Goal: Entertainment & Leisure: Consume media (video, audio)

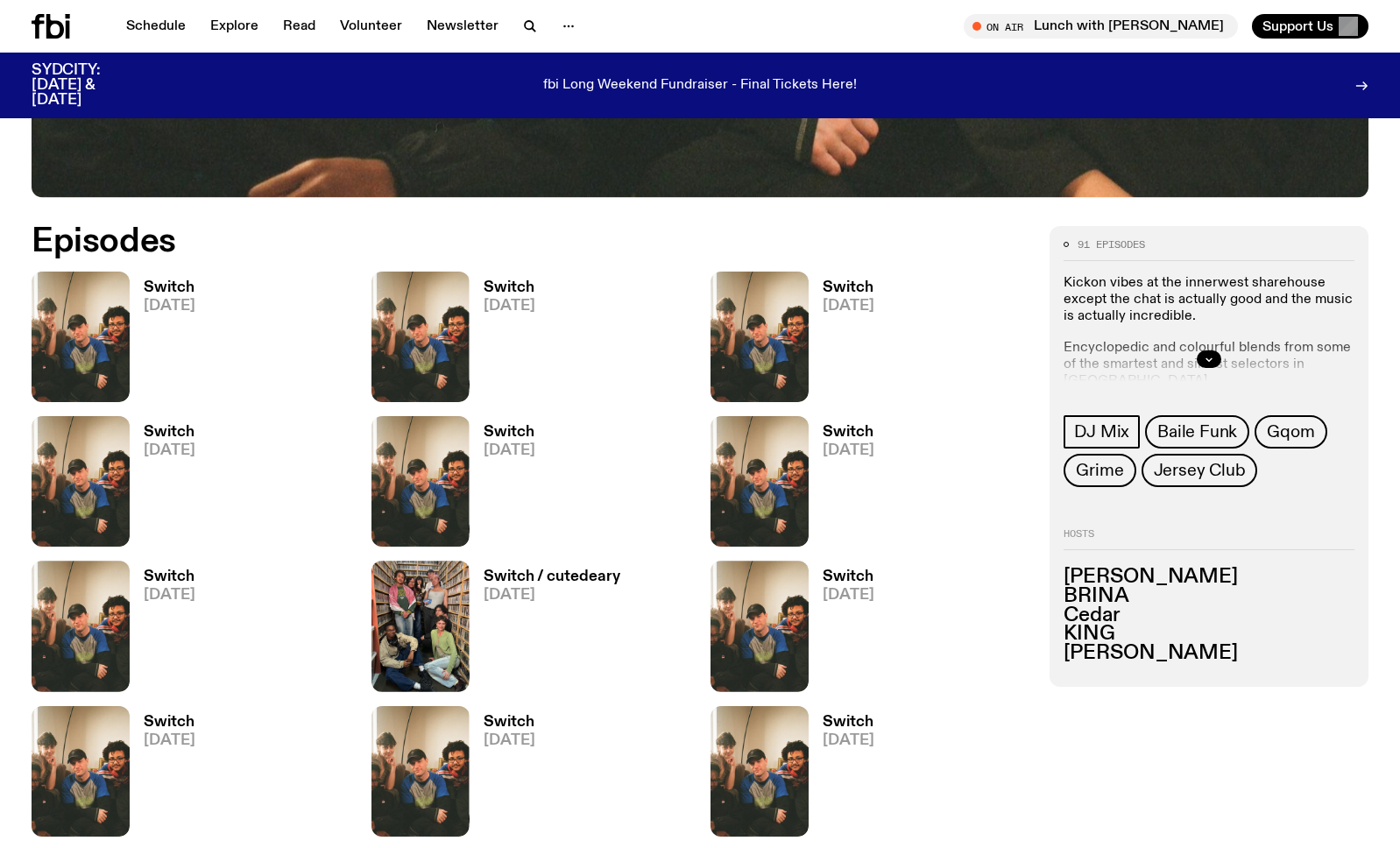
scroll to position [815, 0]
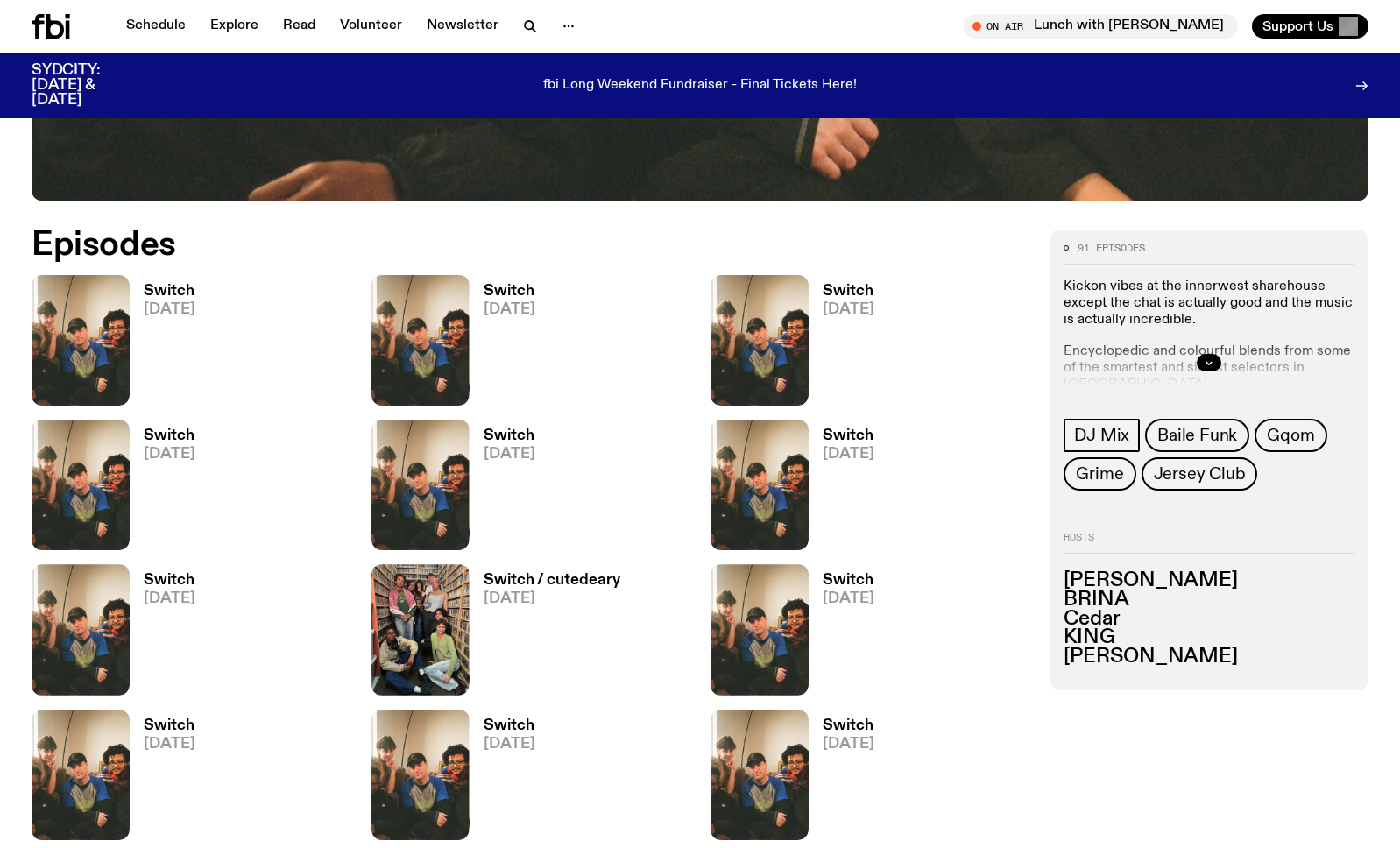
click at [168, 292] on h3 "Switch" at bounding box center [169, 291] width 52 height 15
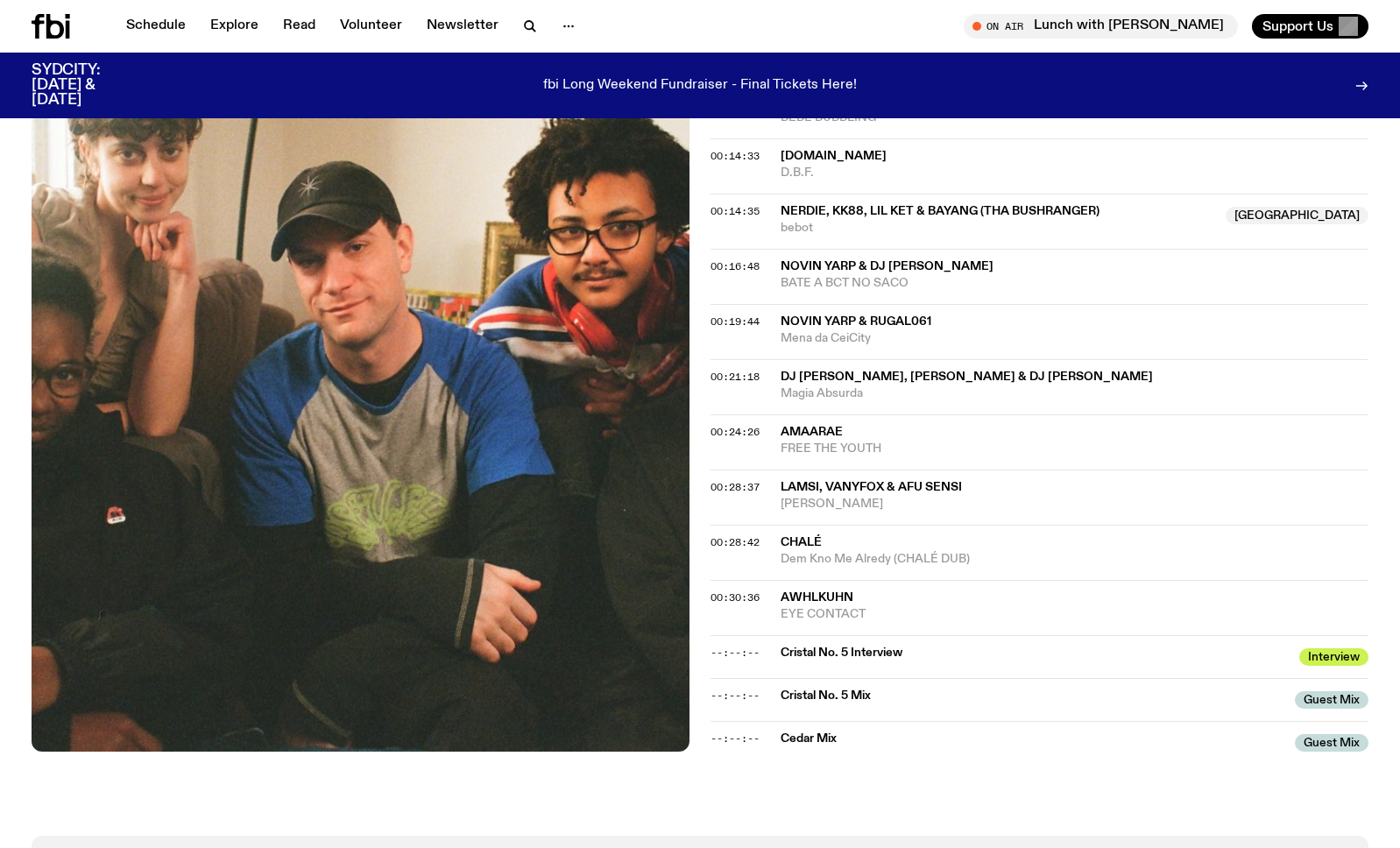
scroll to position [707, 0]
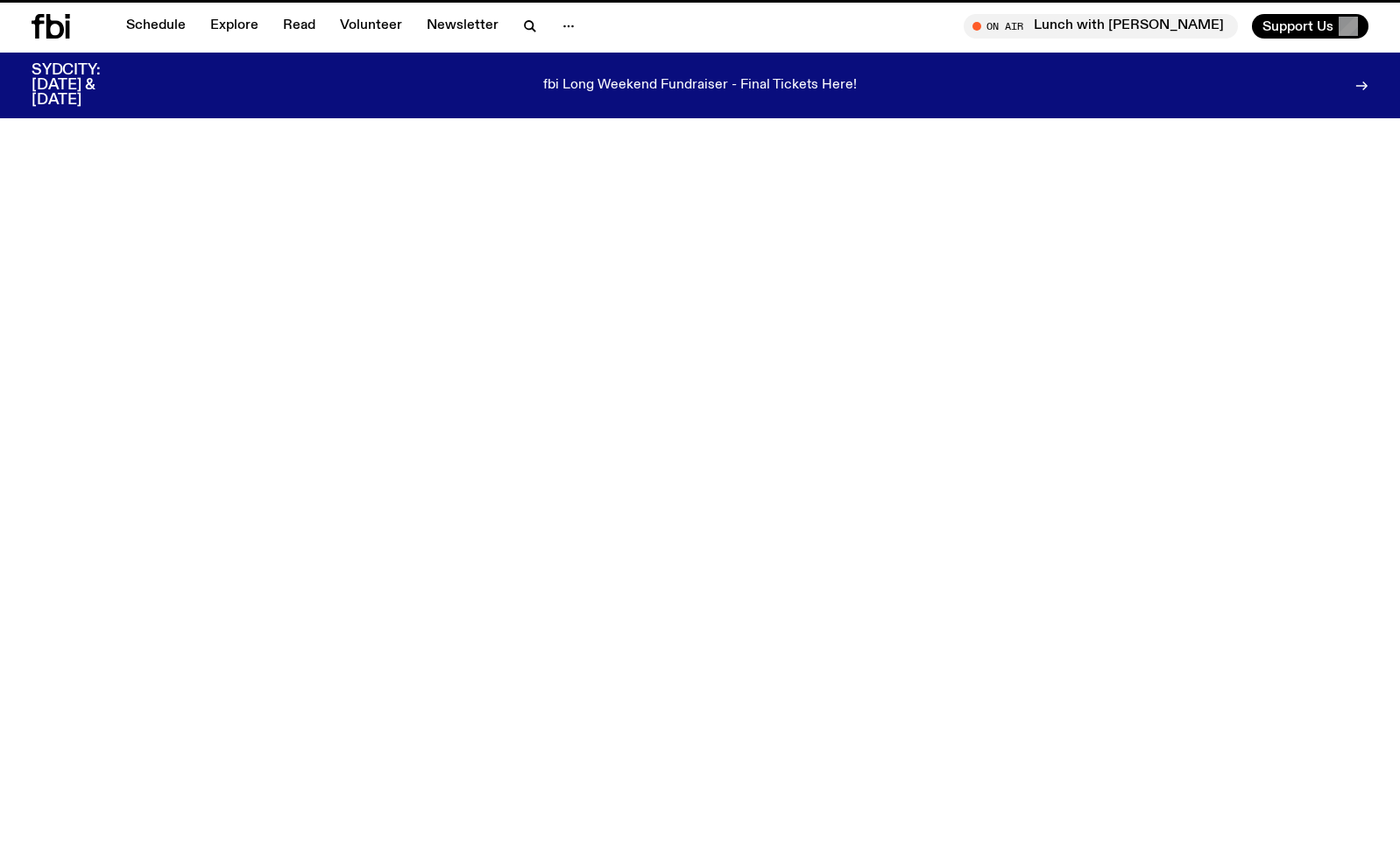
scroll to position [815, 0]
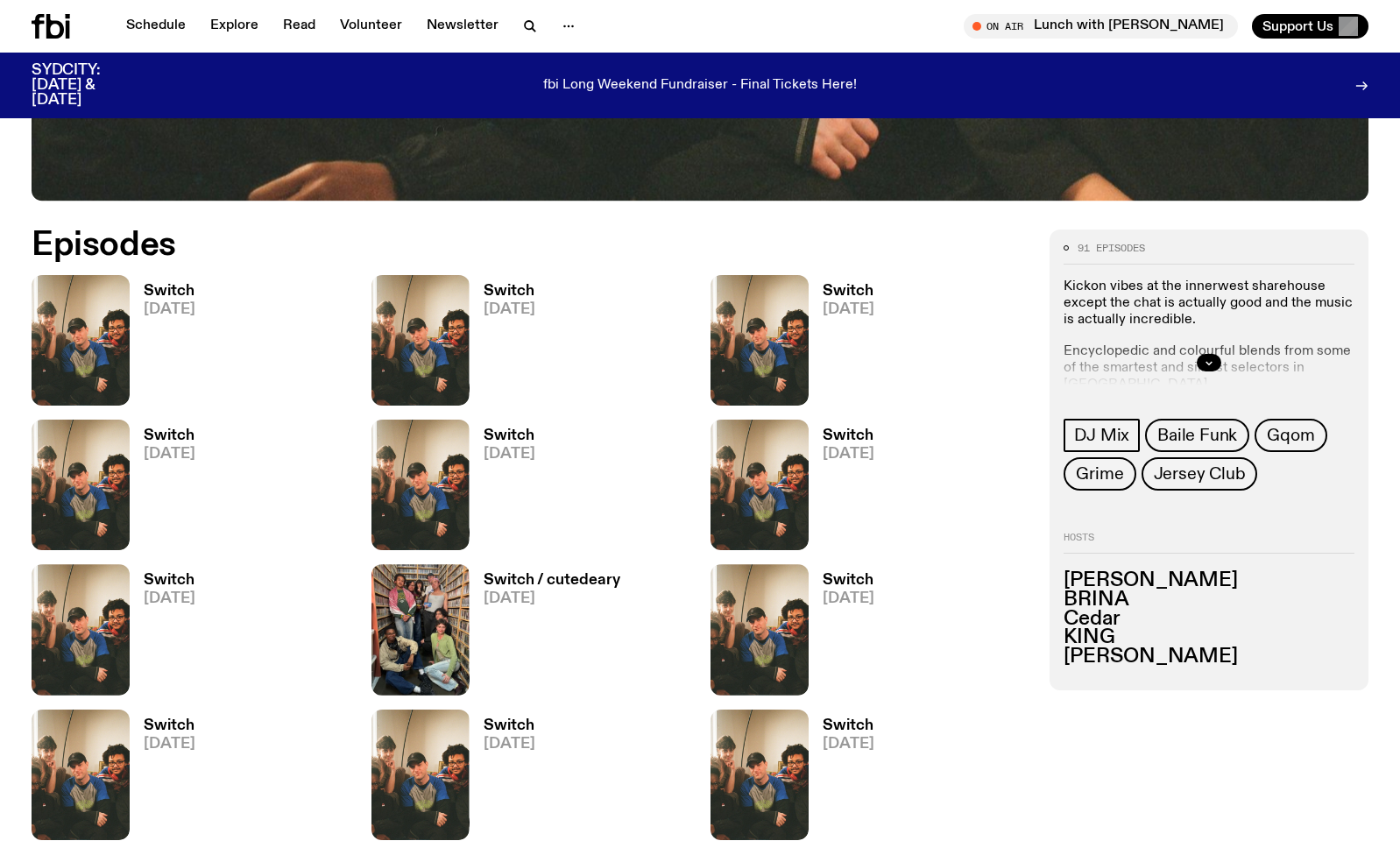
click at [495, 309] on span "[DATE]" at bounding box center [509, 309] width 52 height 15
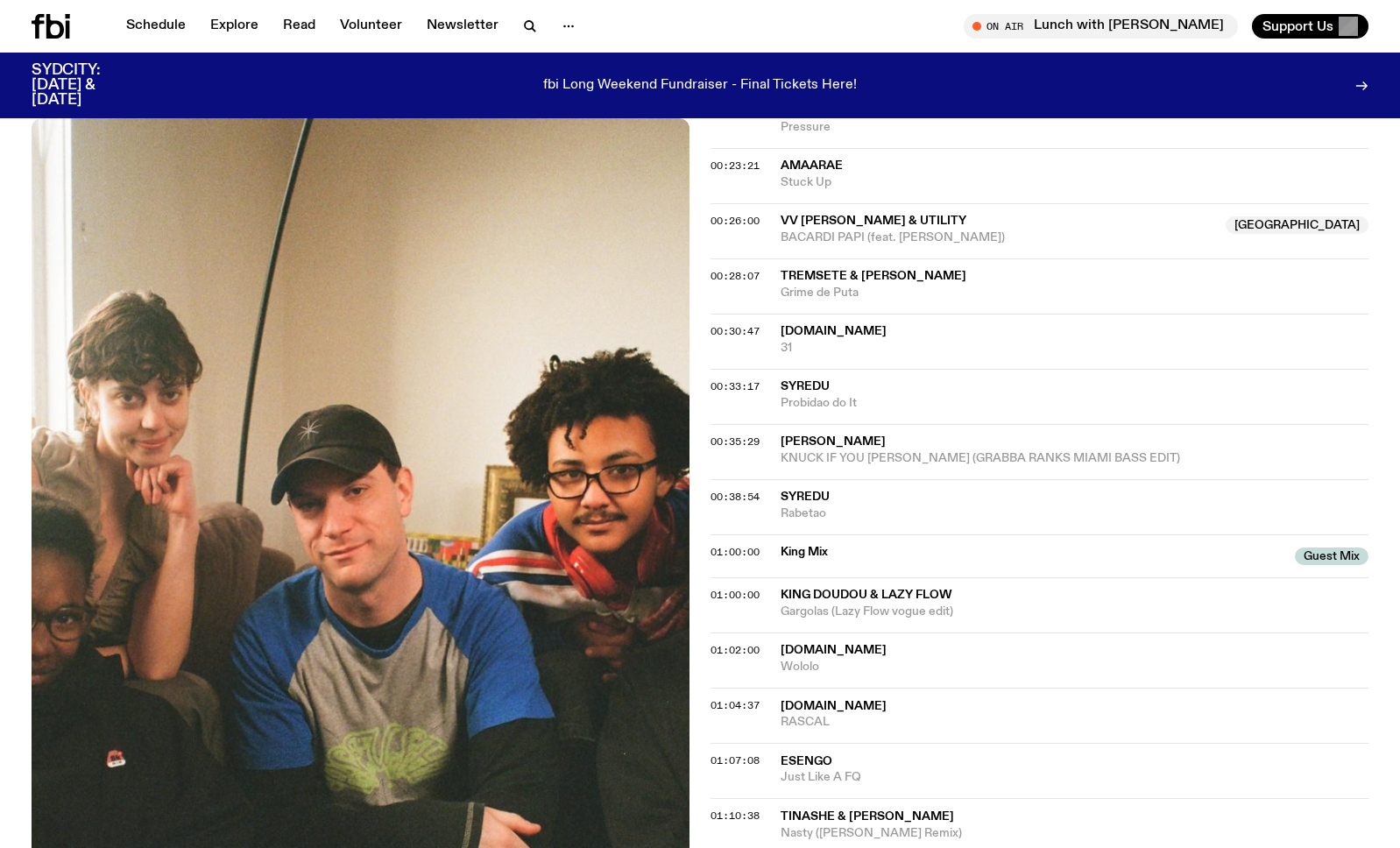
scroll to position [910, 0]
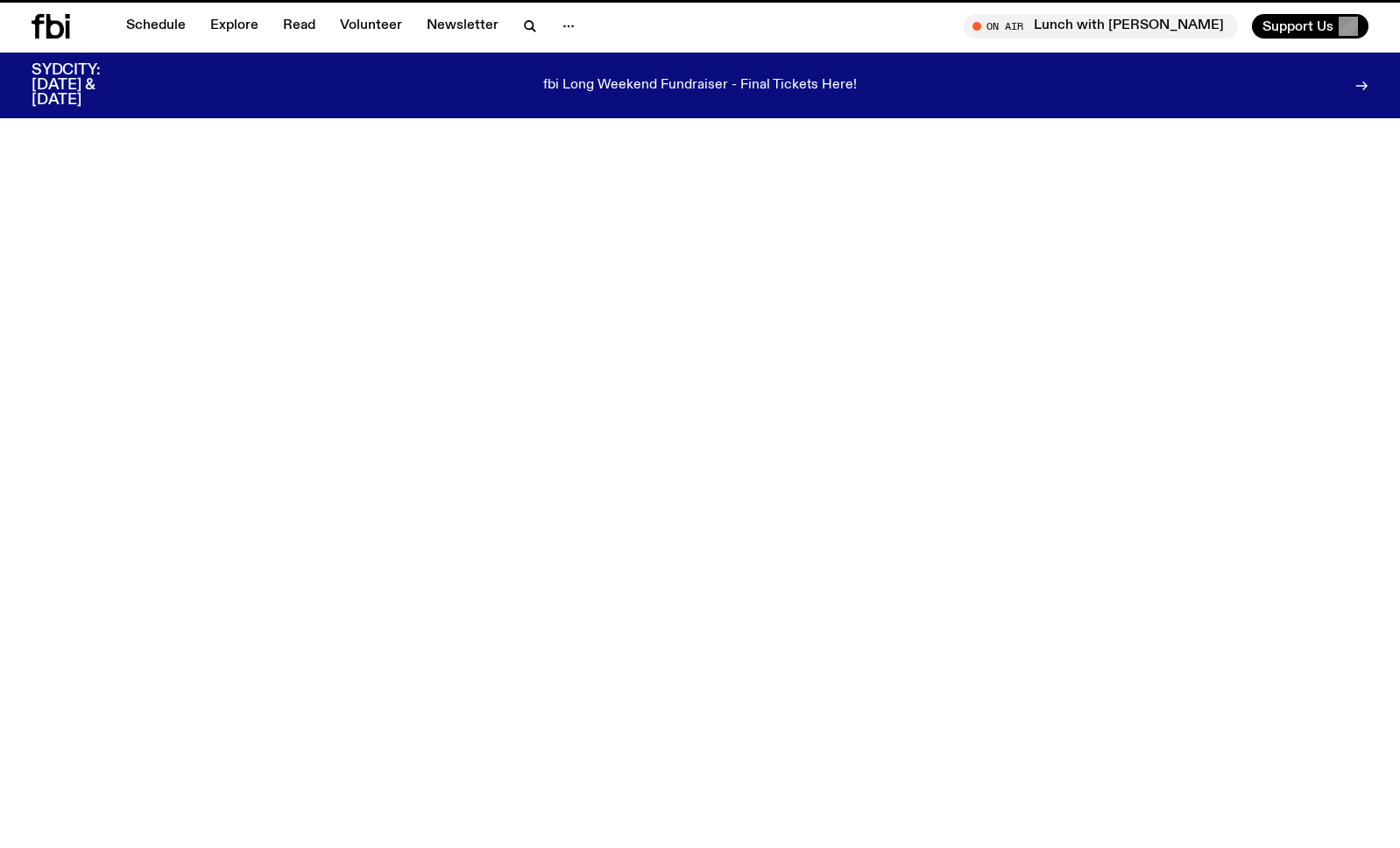
scroll to position [815, 0]
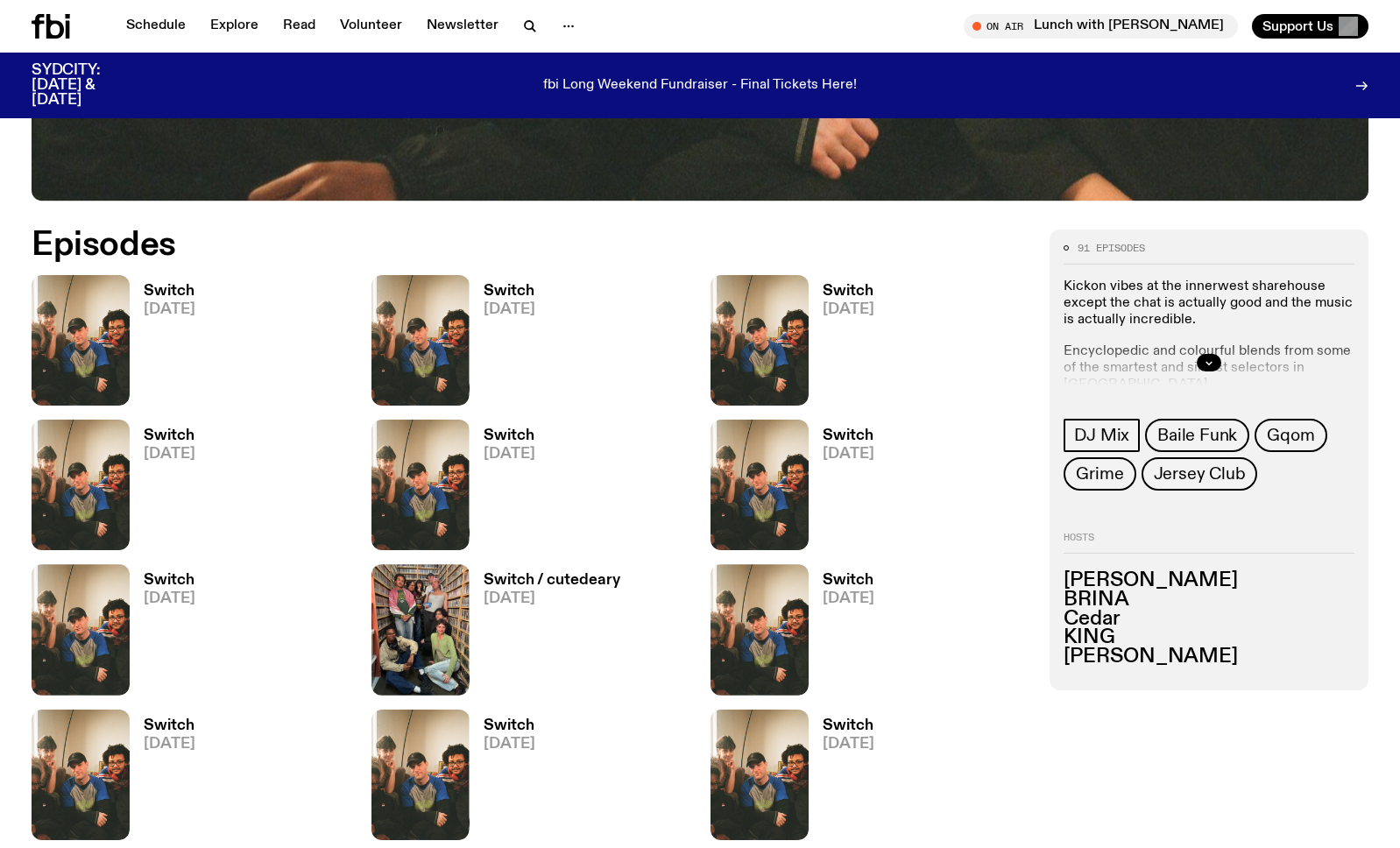
click at [851, 284] on h3 "Switch" at bounding box center [848, 291] width 52 height 15
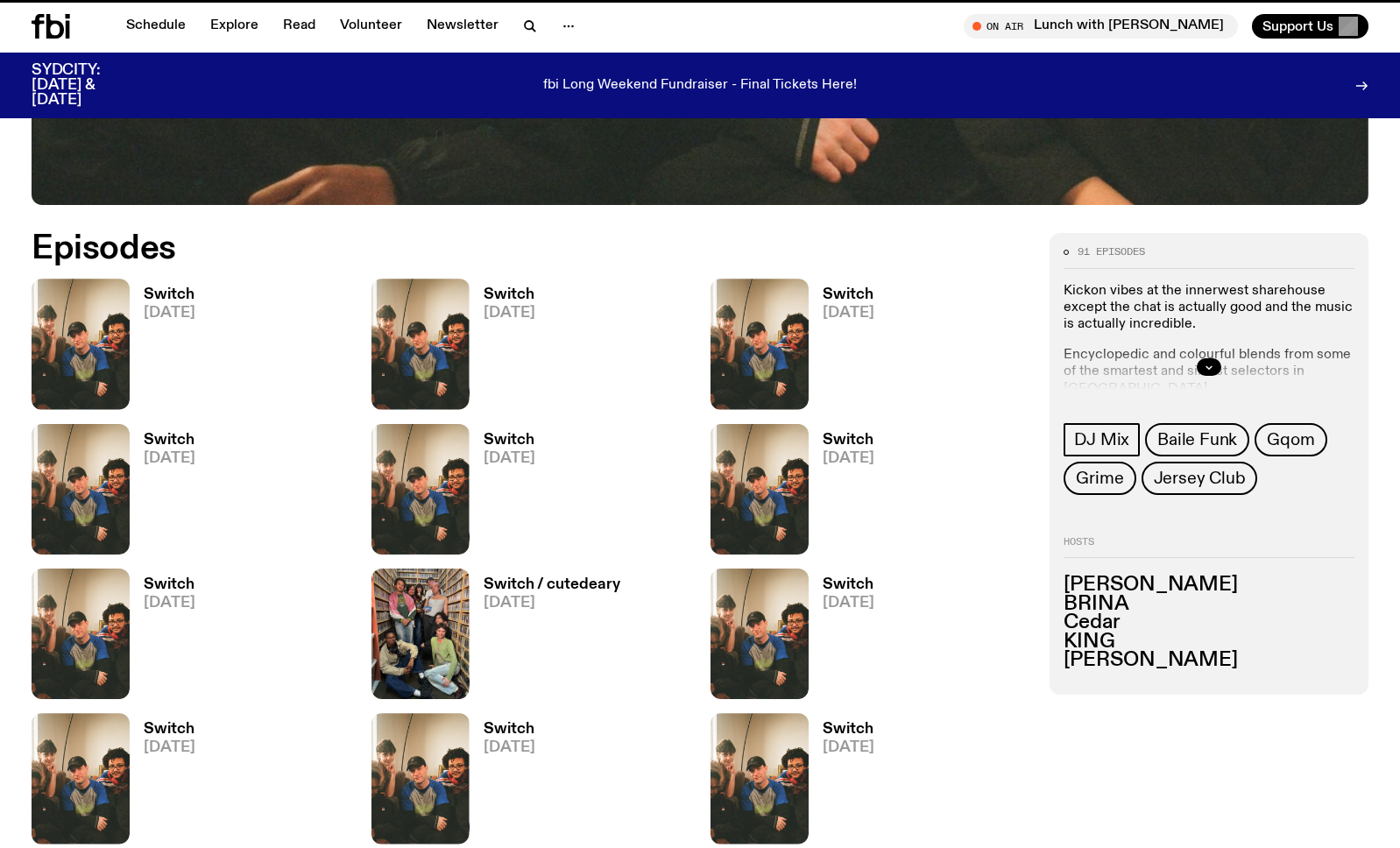
scroll to position [801, 0]
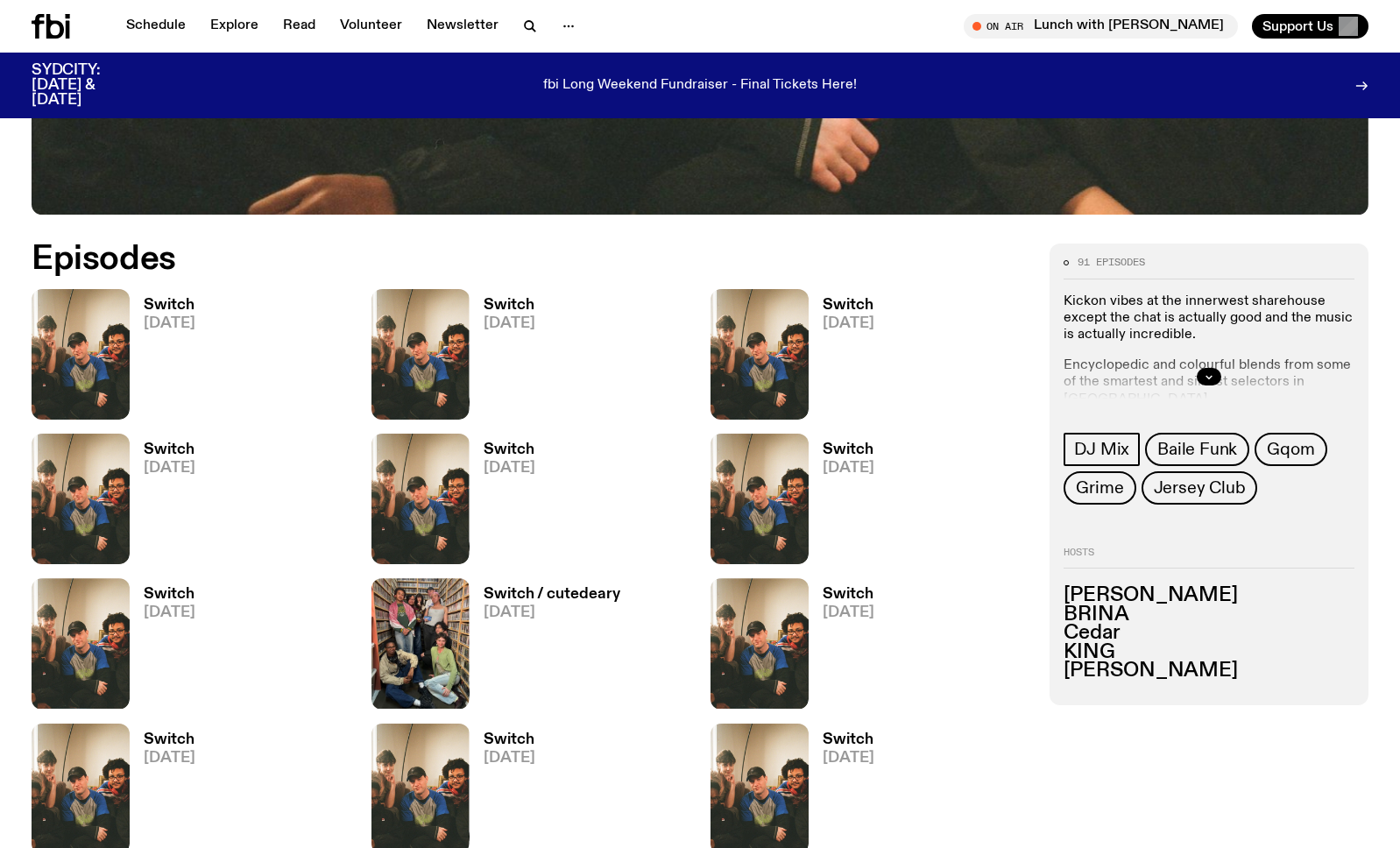
click at [189, 453] on h3 "Switch" at bounding box center [169, 449] width 52 height 15
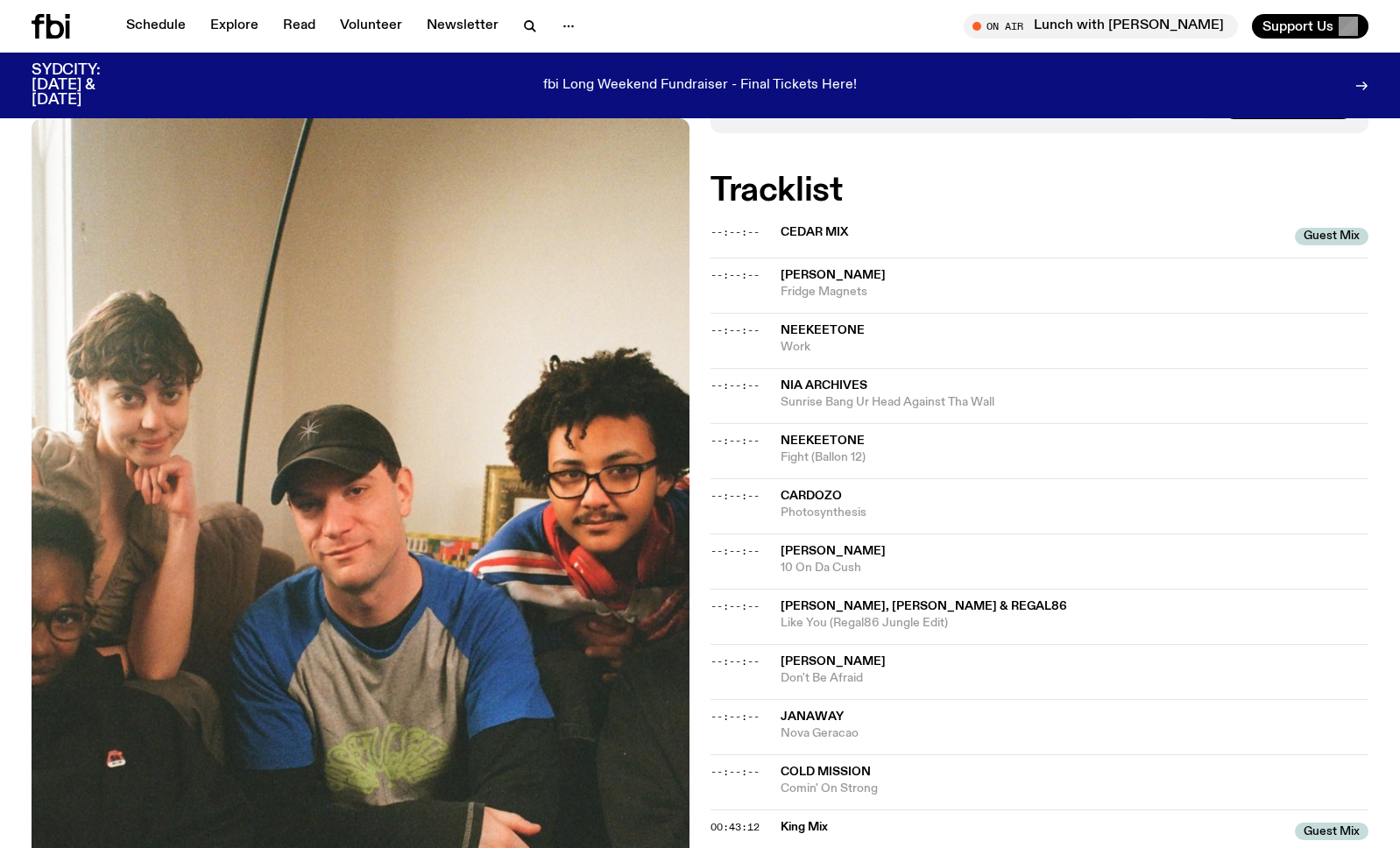
scroll to position [860, 0]
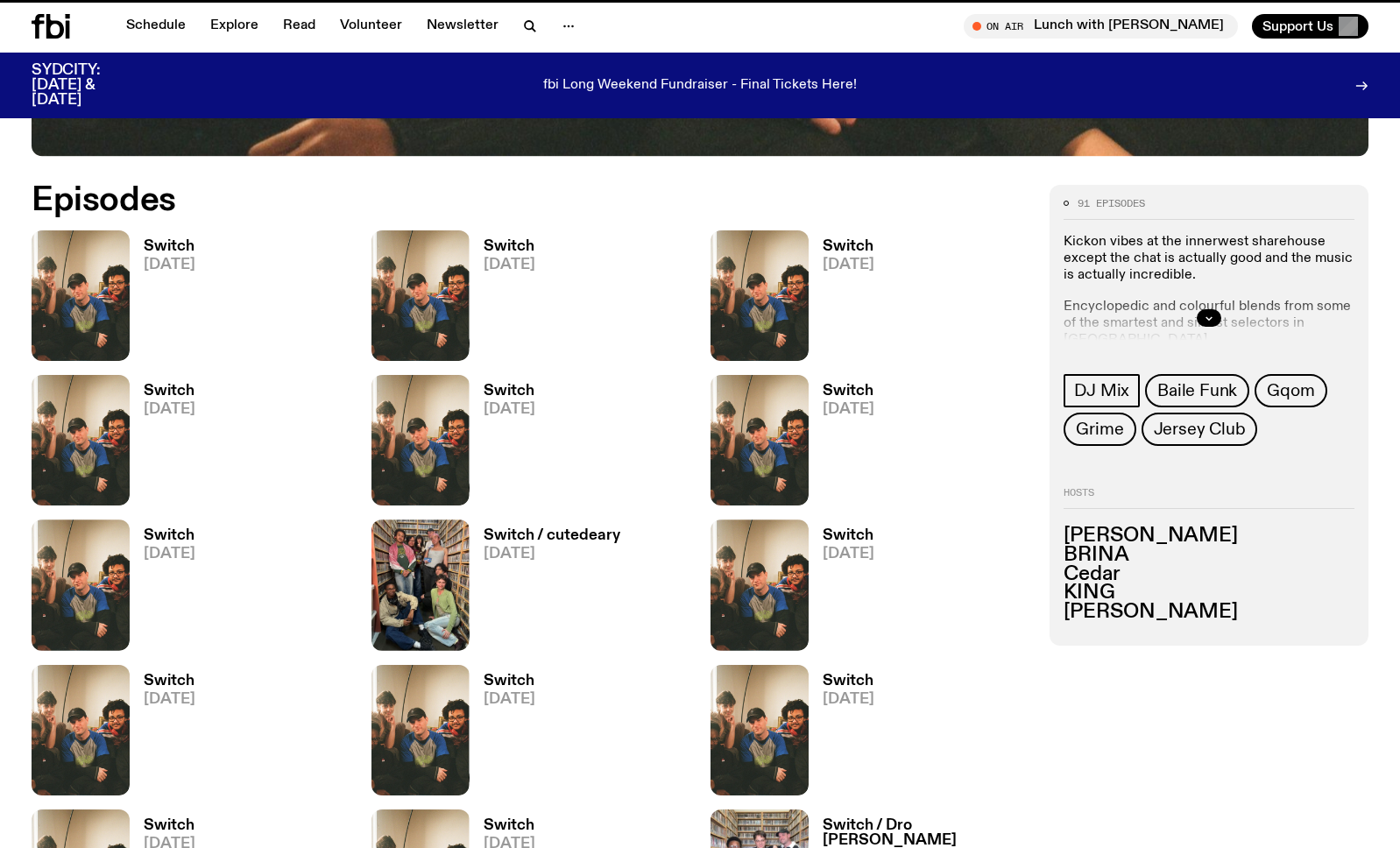
scroll to position [801, 0]
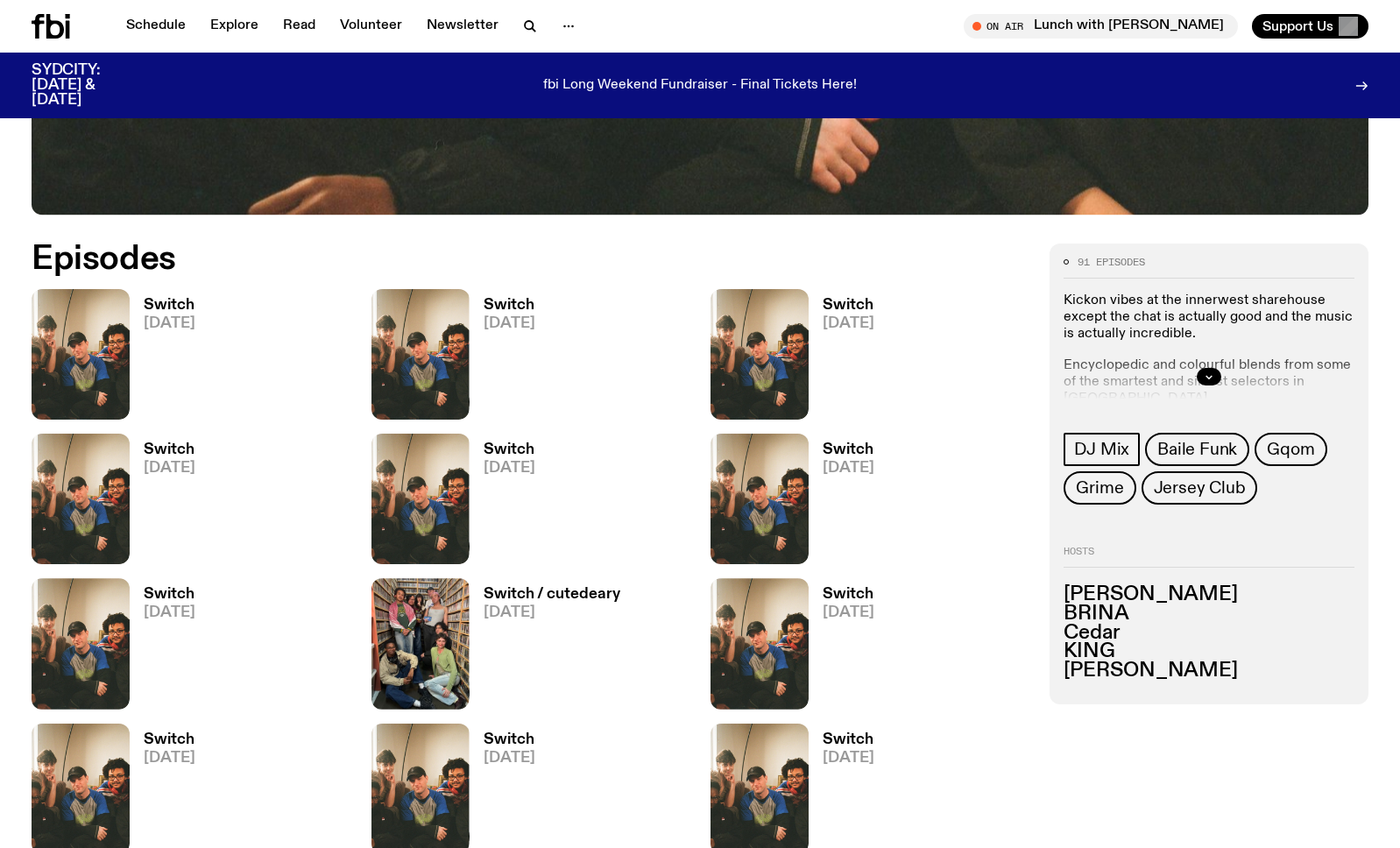
click at [530, 445] on h3 "Switch" at bounding box center [509, 449] width 52 height 15
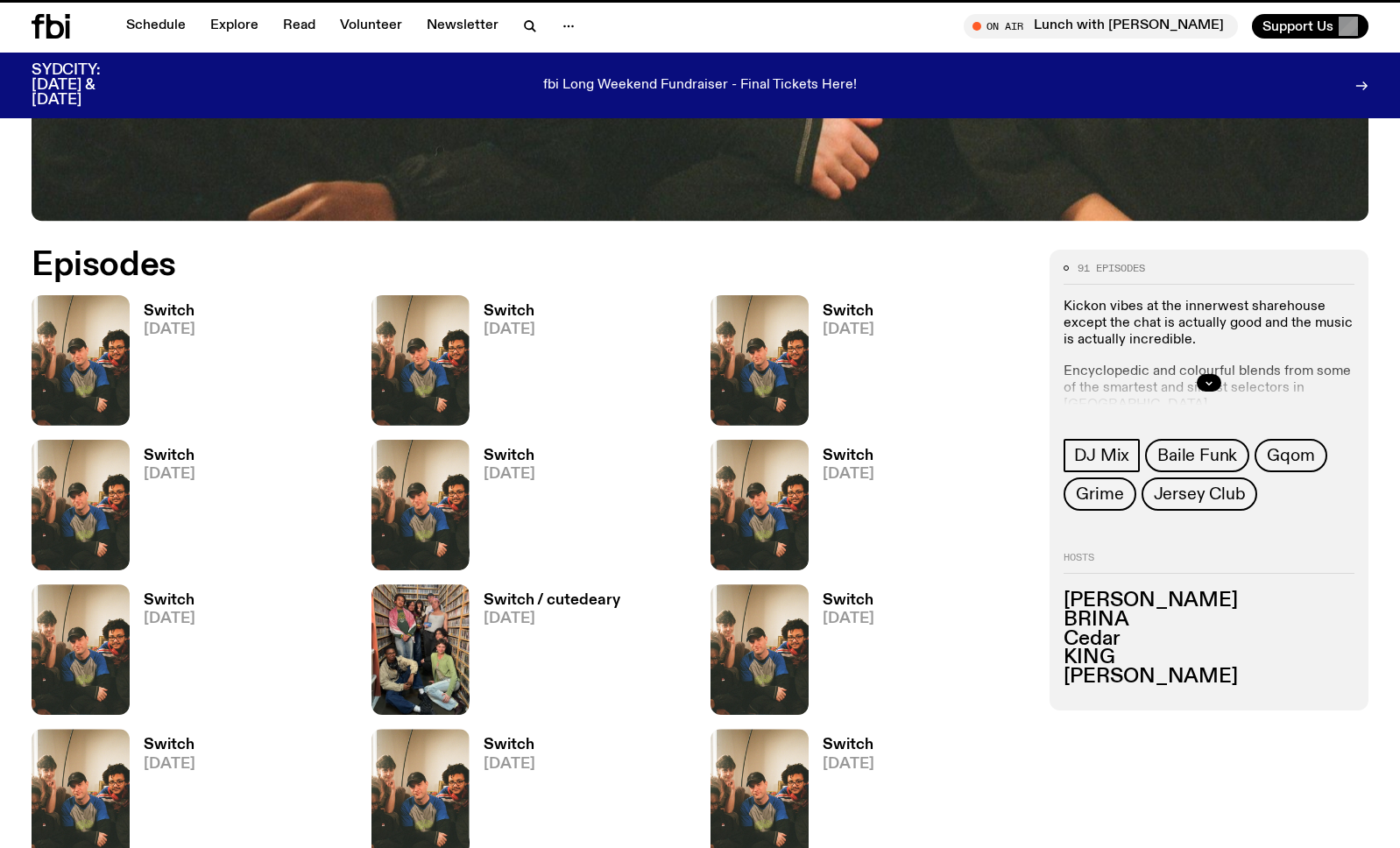
scroll to position [786, 0]
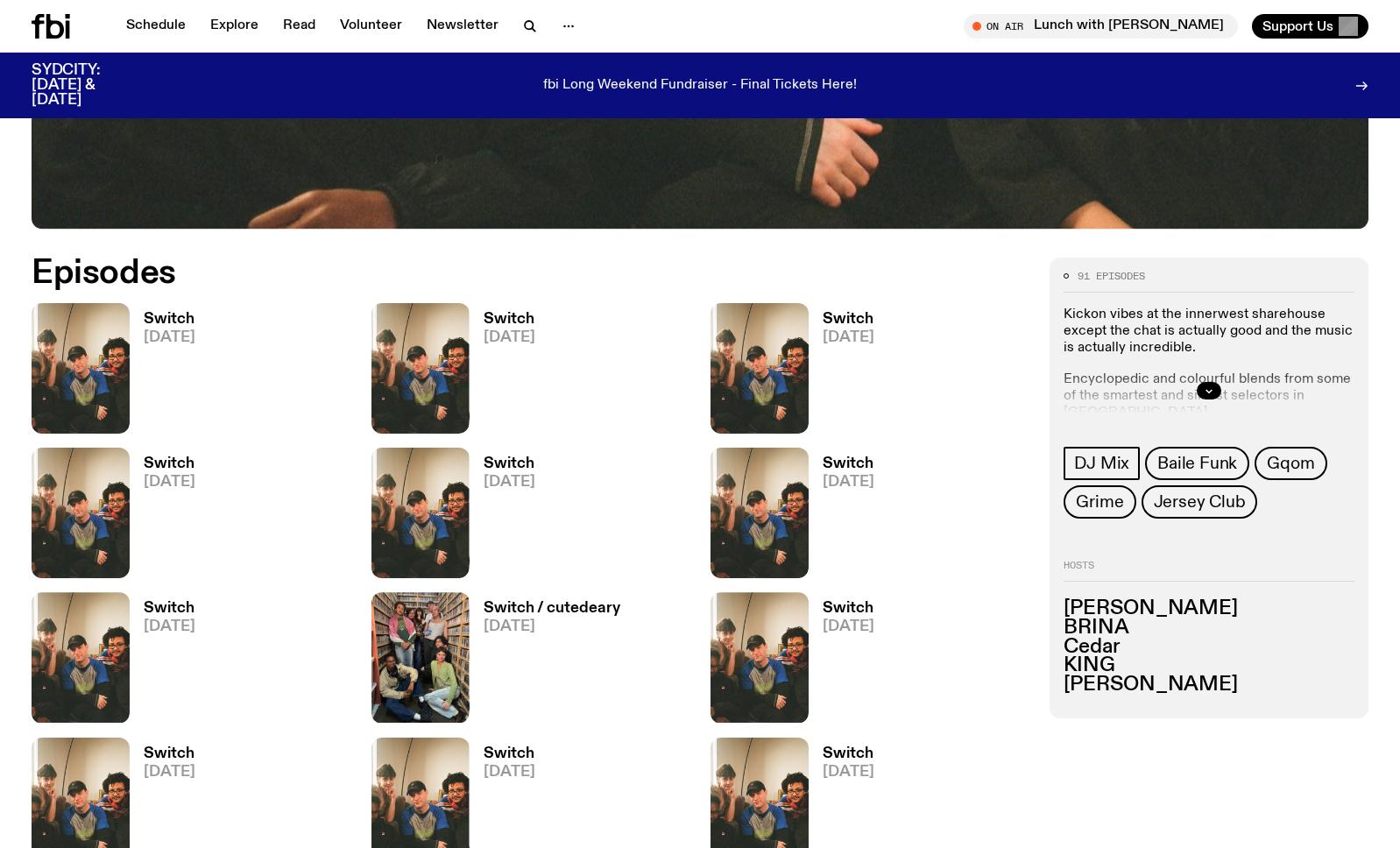
click at [834, 456] on h3 "Switch" at bounding box center [848, 463] width 52 height 15
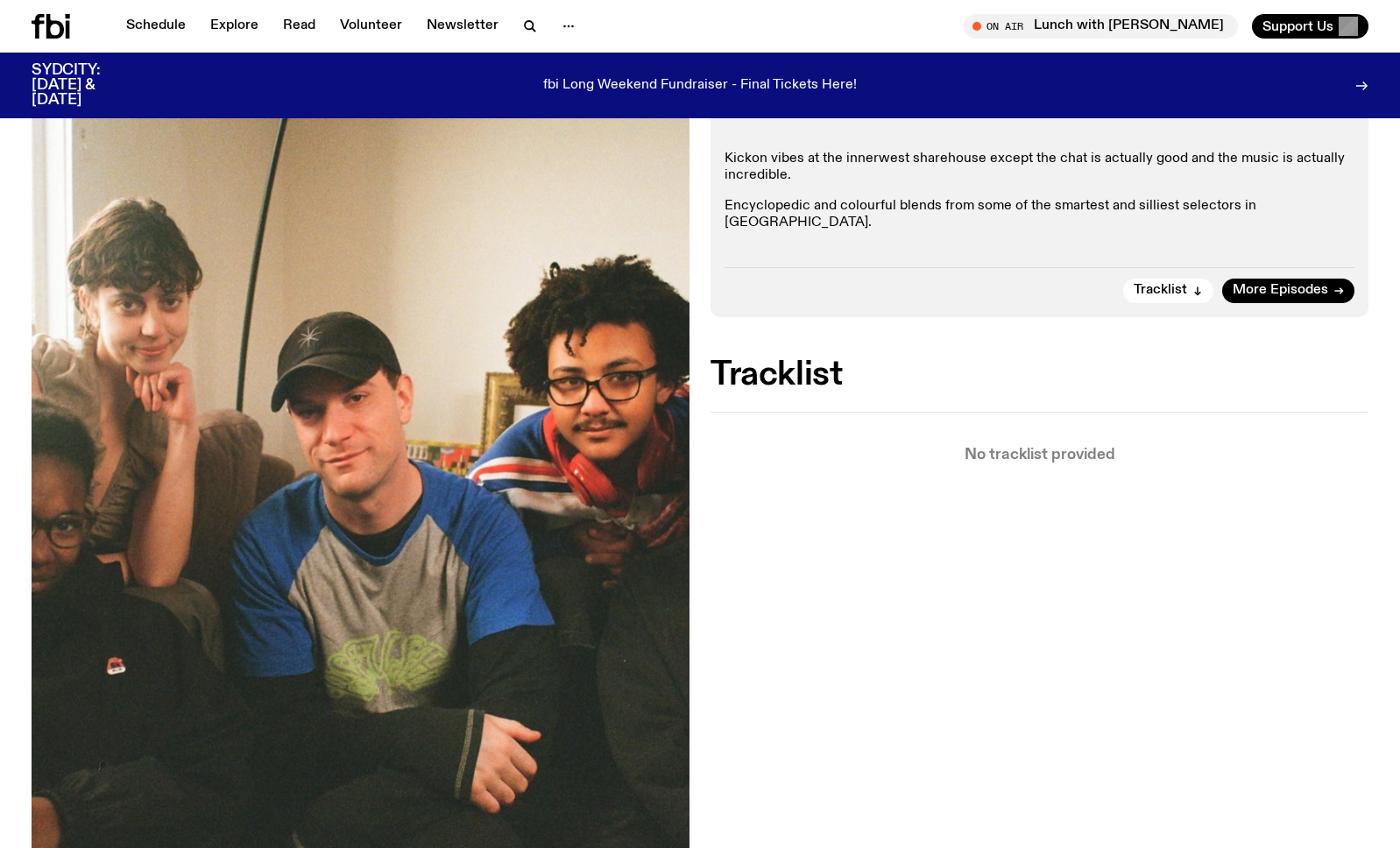
scroll to position [326, 0]
